Goal: Task Accomplishment & Management: Manage account settings

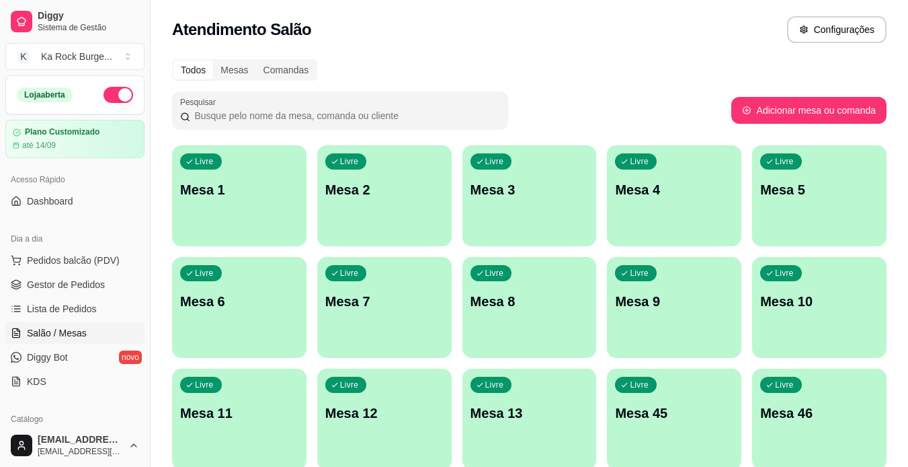
scroll to position [120, 0]
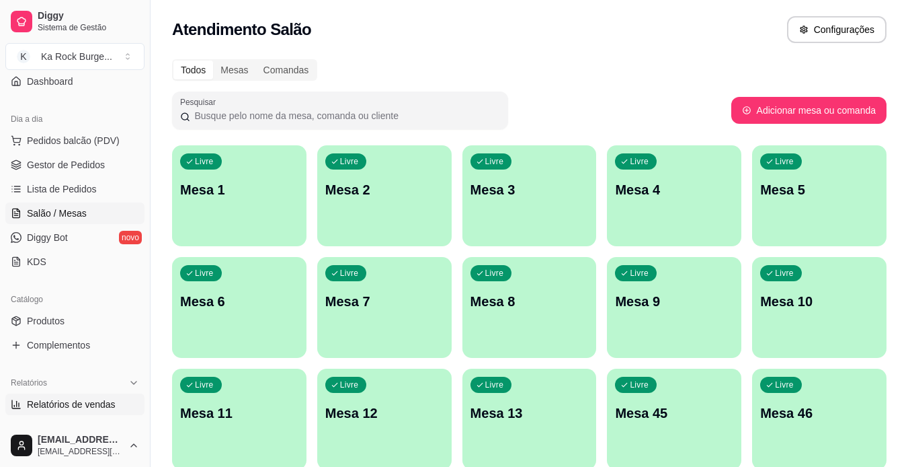
click at [109, 403] on span "Relatórios de vendas" at bounding box center [71, 403] width 89 height 13
select select "ALL"
select select "0"
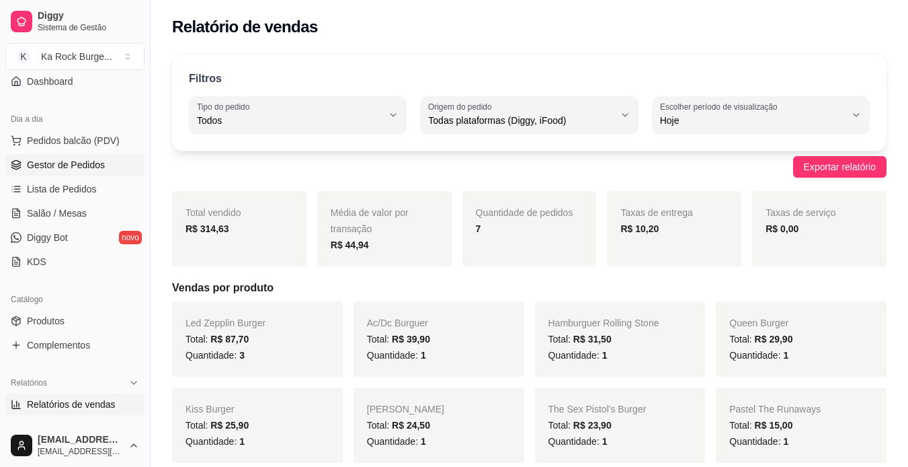
click at [83, 169] on span "Gestor de Pedidos" at bounding box center [66, 164] width 78 height 13
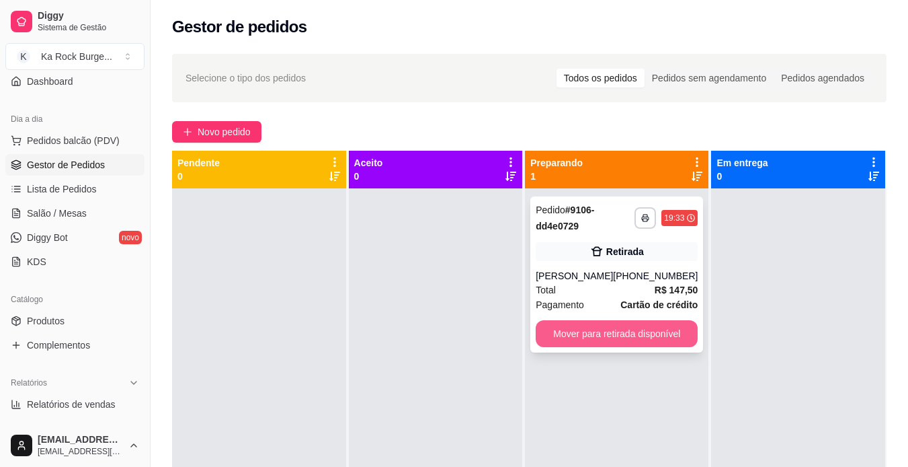
click at [638, 320] on button "Mover para retirada disponível" at bounding box center [617, 333] width 162 height 27
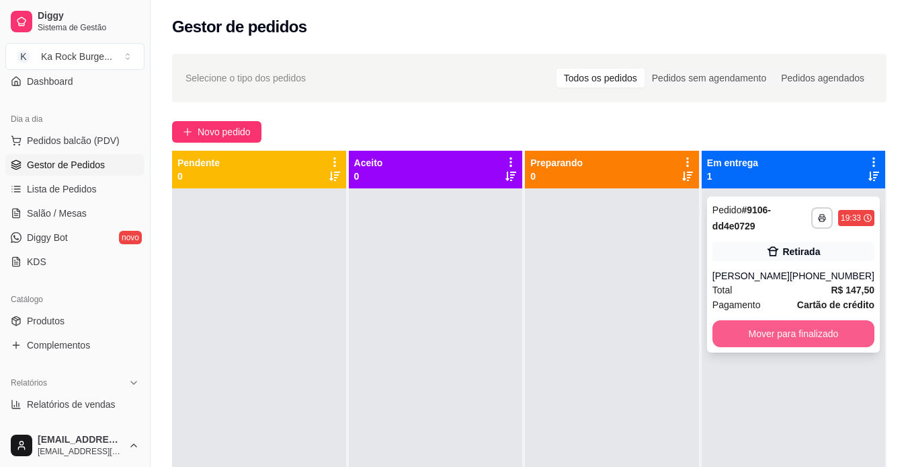
click at [740, 333] on button "Mover para finalizado" at bounding box center [794, 333] width 162 height 27
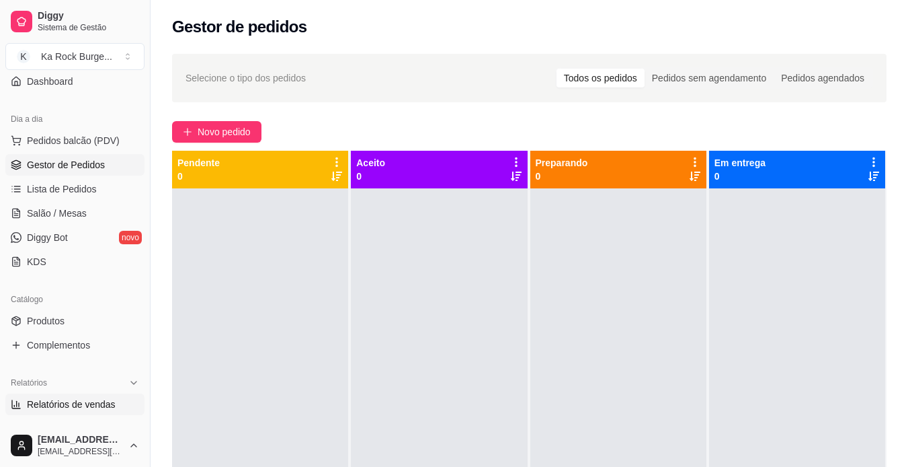
click at [93, 408] on span "Relatórios de vendas" at bounding box center [71, 403] width 89 height 13
select select "ALL"
select select "0"
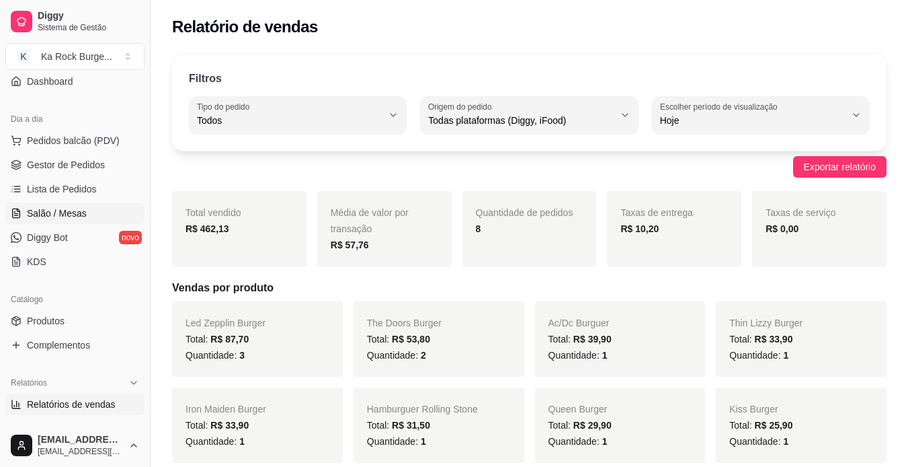
click at [71, 216] on span "Salão / Mesas" at bounding box center [57, 212] width 60 height 13
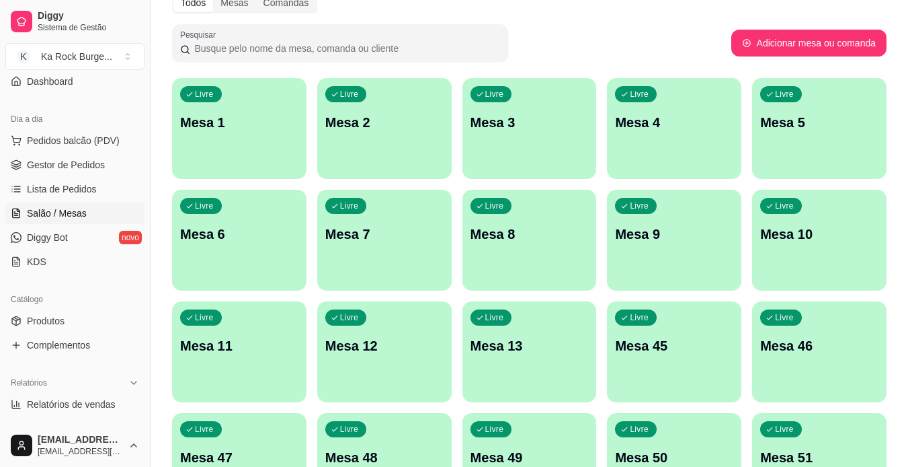
scroll to position [392, 0]
